Goal: Task Accomplishment & Management: Manage account settings

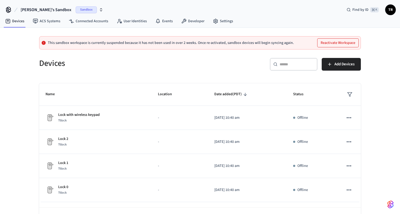
click at [43, 6] on button "[PERSON_NAME]'s Sandbox Sandbox" at bounding box center [62, 9] width 86 height 11
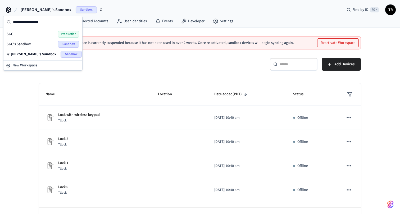
click at [24, 34] on div "SGC Production" at bounding box center [43, 34] width 73 height 7
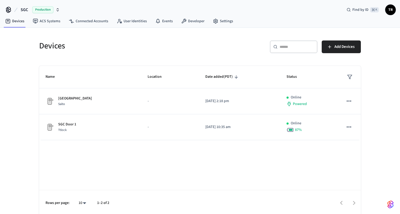
click at [391, 10] on span "TR" at bounding box center [391, 10] width 10 height 10
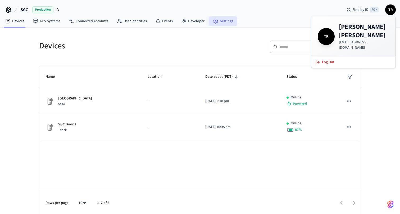
click at [222, 24] on link "Settings" at bounding box center [223, 21] width 29 height 10
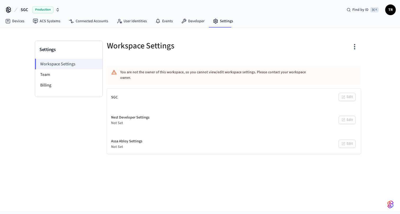
click at [10, 10] on icon at bounding box center [8, 10] width 4 height 3
click at [70, 22] on icon at bounding box center [71, 21] width 5 height 5
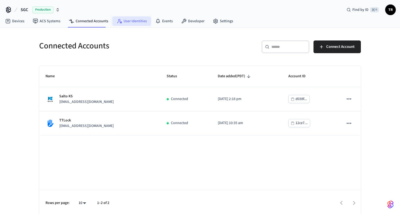
click at [137, 20] on link "User Identities" at bounding box center [131, 21] width 39 height 10
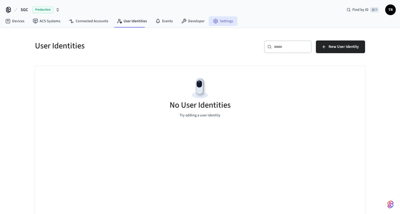
click at [219, 25] on link "Settings" at bounding box center [223, 21] width 29 height 10
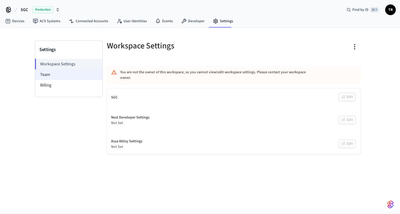
click at [66, 76] on li "Team" at bounding box center [68, 74] width 67 height 11
